Goal: Transaction & Acquisition: Purchase product/service

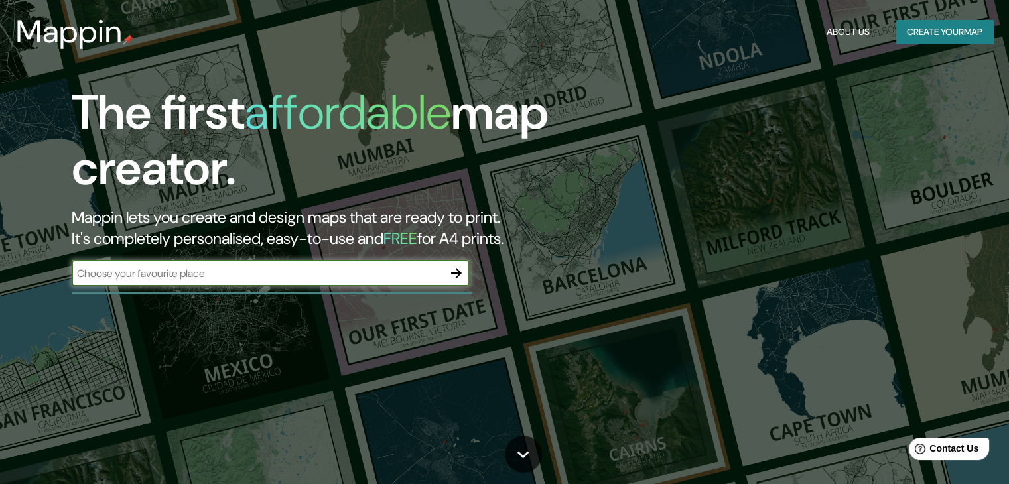
click at [179, 274] on input "text" at bounding box center [258, 273] width 372 height 15
type input "alto qosqo"
click at [454, 265] on icon "button" at bounding box center [457, 273] width 16 height 16
click at [169, 278] on input "text" at bounding box center [258, 273] width 372 height 15
type input "s"
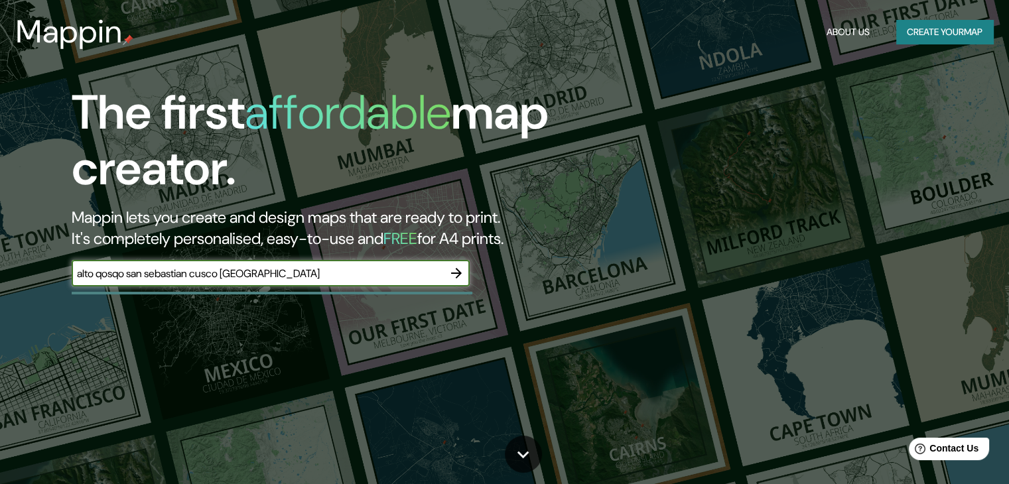
type input "alto qosqo san sebastian cusco [GEOGRAPHIC_DATA]"
click at [453, 274] on icon "button" at bounding box center [456, 273] width 11 height 11
click at [199, 267] on div "​" at bounding box center [271, 273] width 398 height 27
type input "cusco"
click at [459, 271] on icon "button" at bounding box center [457, 273] width 16 height 16
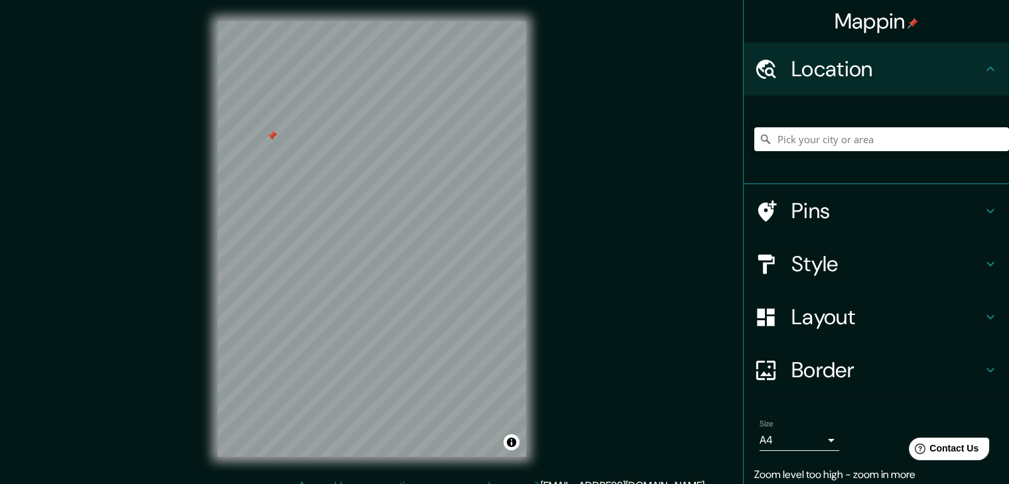
click at [534, 336] on div "© Mapbox © OpenStreetMap Improve this map" at bounding box center [371, 239] width 351 height 478
click at [311, 86] on div at bounding box center [308, 84] width 11 height 11
click at [342, 124] on div at bounding box center [343, 121] width 11 height 11
click at [792, 212] on h4 "Pins" at bounding box center [887, 211] width 191 height 27
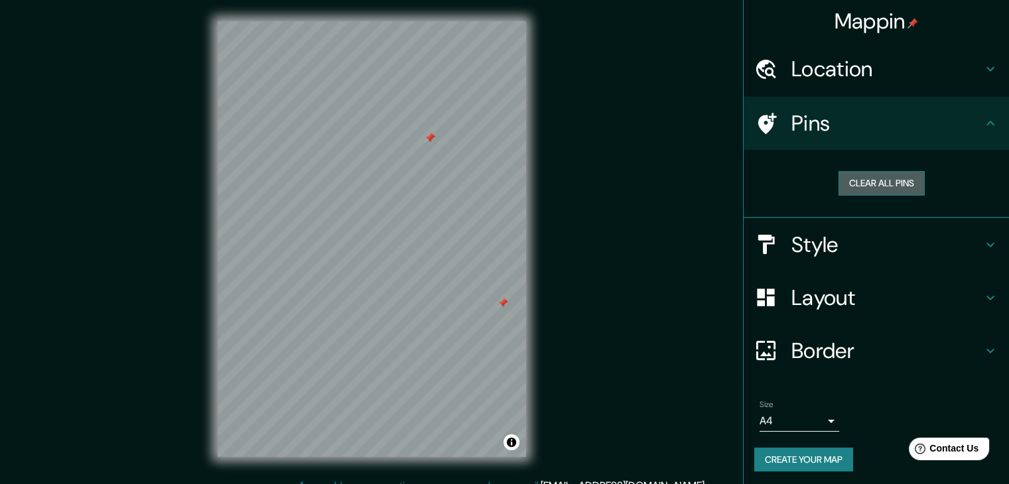
click at [857, 175] on button "Clear all pins" at bounding box center [882, 183] width 86 height 25
click at [857, 180] on button "Clear all pins" at bounding box center [882, 183] width 86 height 25
click at [847, 234] on h4 "Style" at bounding box center [887, 245] width 191 height 27
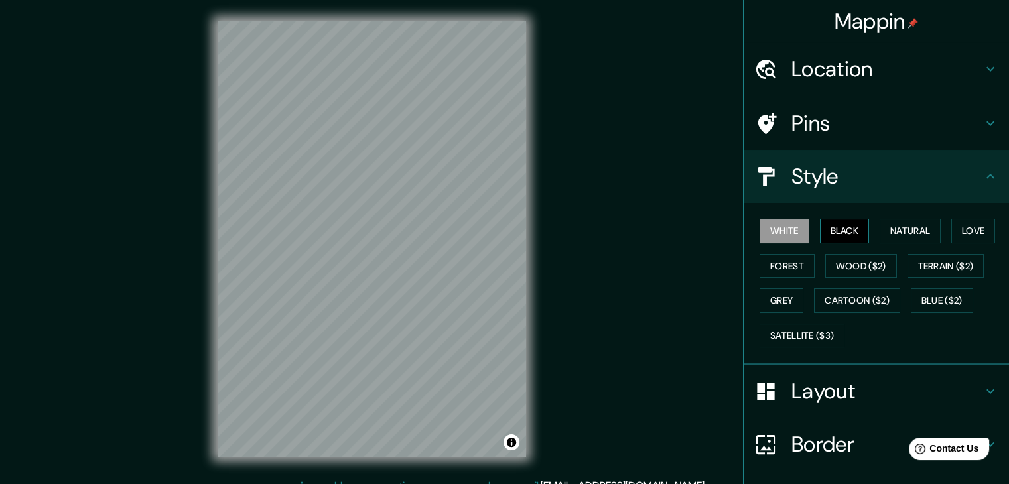
click at [833, 234] on button "Black" at bounding box center [845, 231] width 50 height 25
click at [889, 232] on button "Natural" at bounding box center [910, 231] width 61 height 25
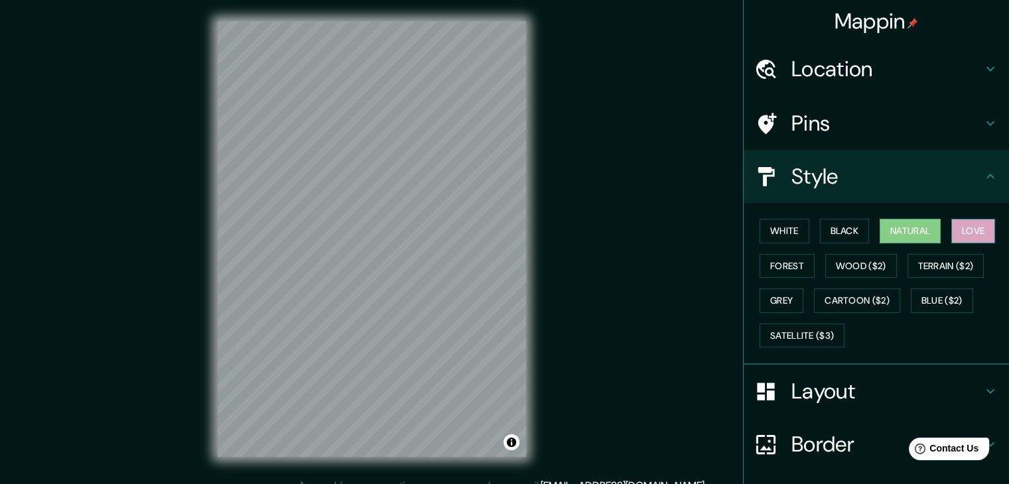
click at [956, 229] on button "Love" at bounding box center [974, 231] width 44 height 25
click at [799, 259] on button "Forest" at bounding box center [787, 266] width 55 height 25
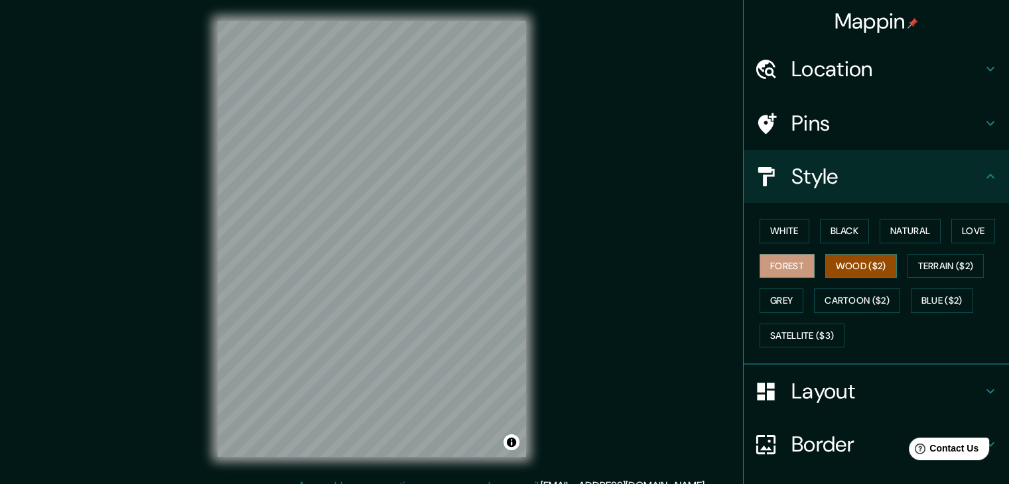
click at [839, 261] on button "Wood ($2)" at bounding box center [862, 266] width 72 height 25
click at [916, 261] on button "Terrain ($2)" at bounding box center [946, 266] width 77 height 25
click at [866, 264] on button "Wood ($2)" at bounding box center [862, 266] width 72 height 25
click at [512, 446] on button "Toggle attribution" at bounding box center [512, 443] width 16 height 16
click at [487, 443] on link "Improve this map" at bounding box center [468, 442] width 66 height 9
